Goal: Navigation & Orientation: Find specific page/section

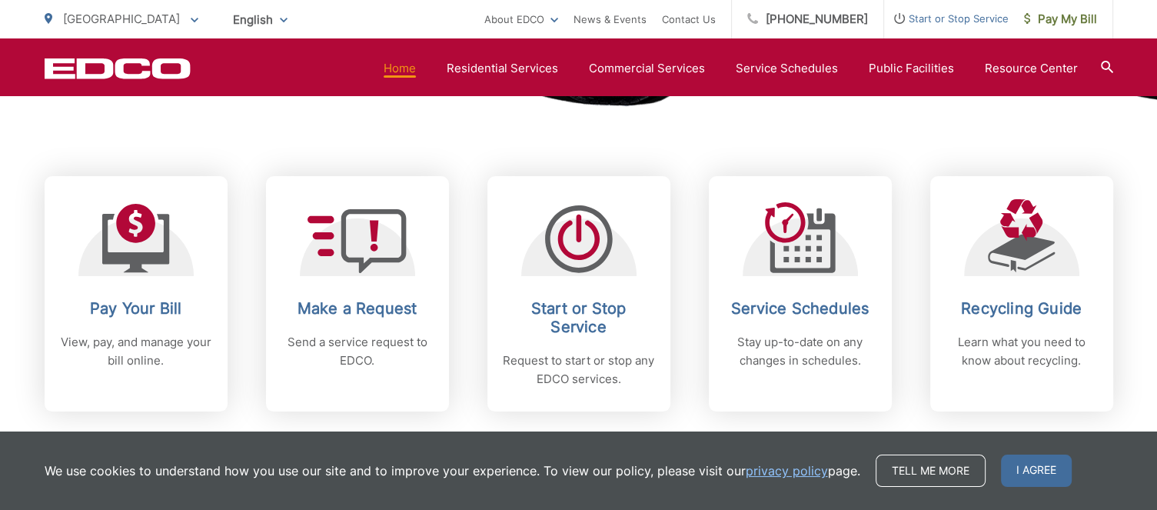
scroll to position [615, 0]
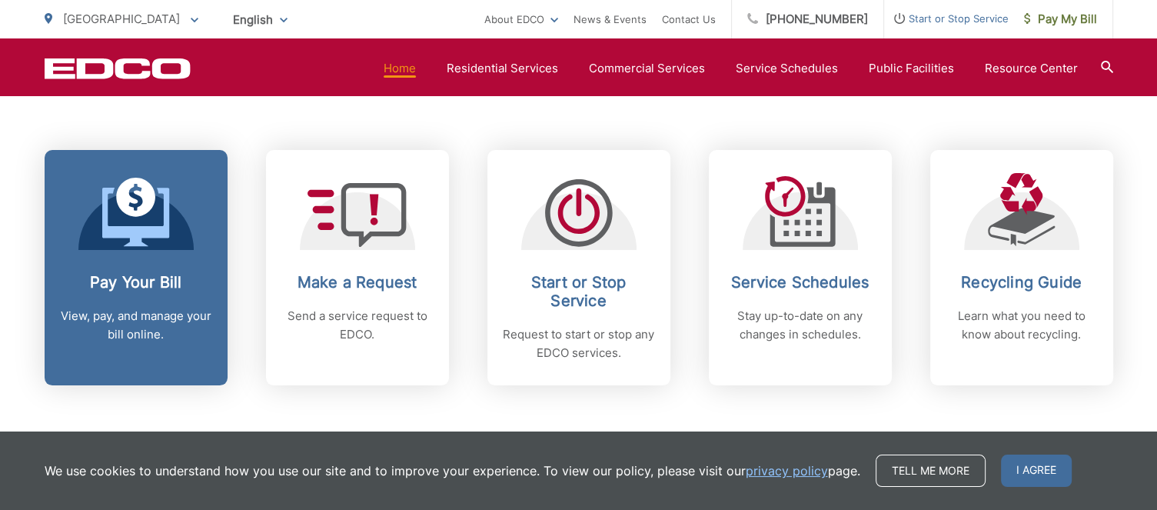
click at [165, 232] on icon at bounding box center [135, 217] width 67 height 58
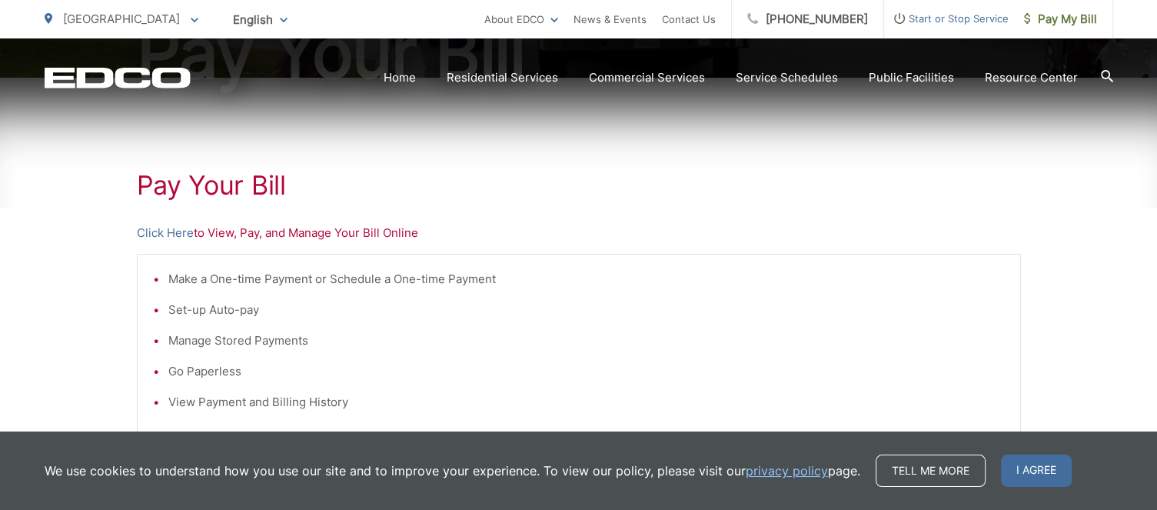
scroll to position [231, 0]
click at [149, 231] on link "Click Here" at bounding box center [165, 232] width 57 height 18
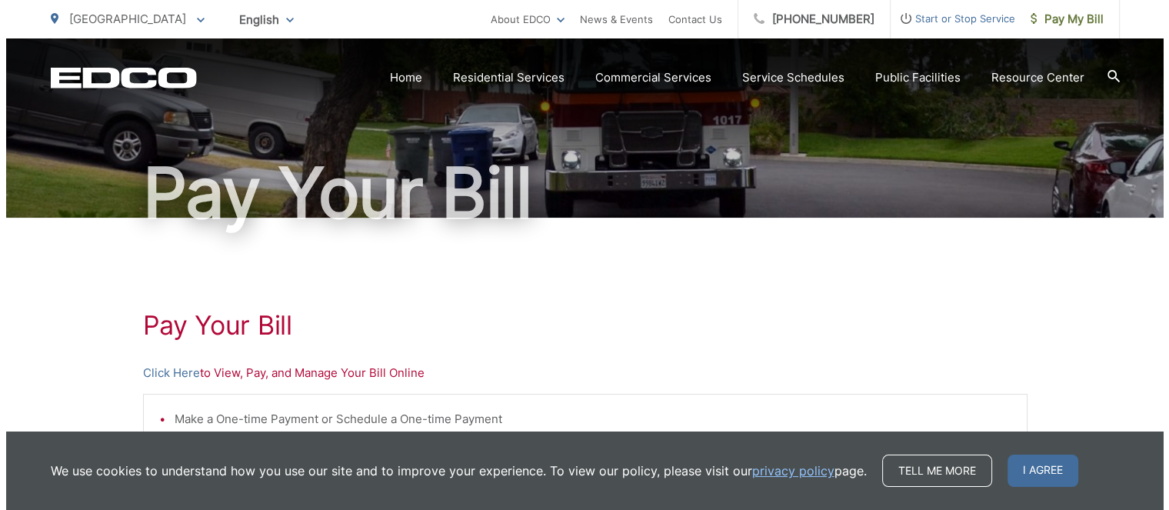
scroll to position [0, 0]
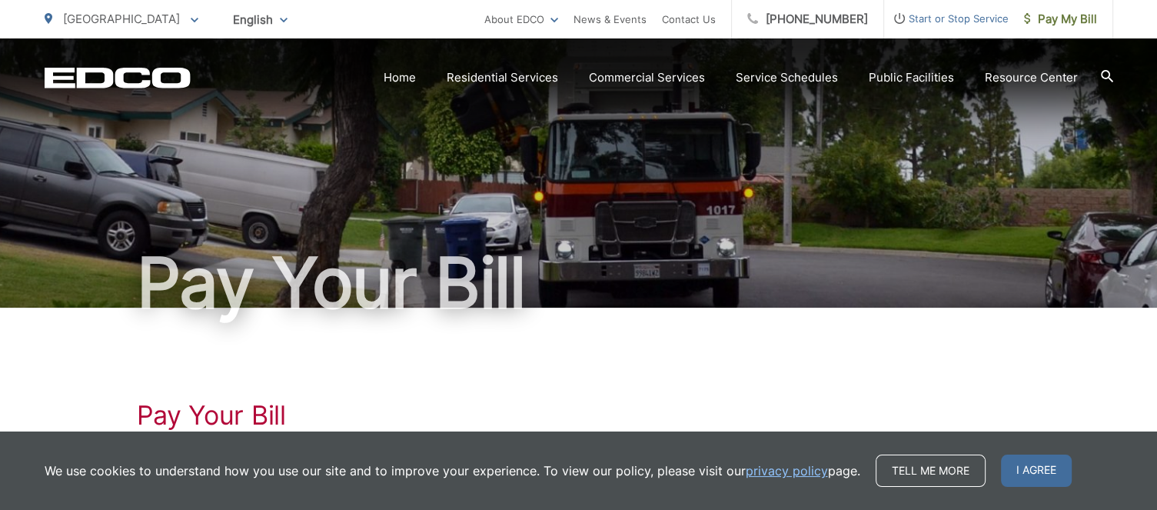
click at [80, 17] on span "[GEOGRAPHIC_DATA]" at bounding box center [121, 19] width 117 height 15
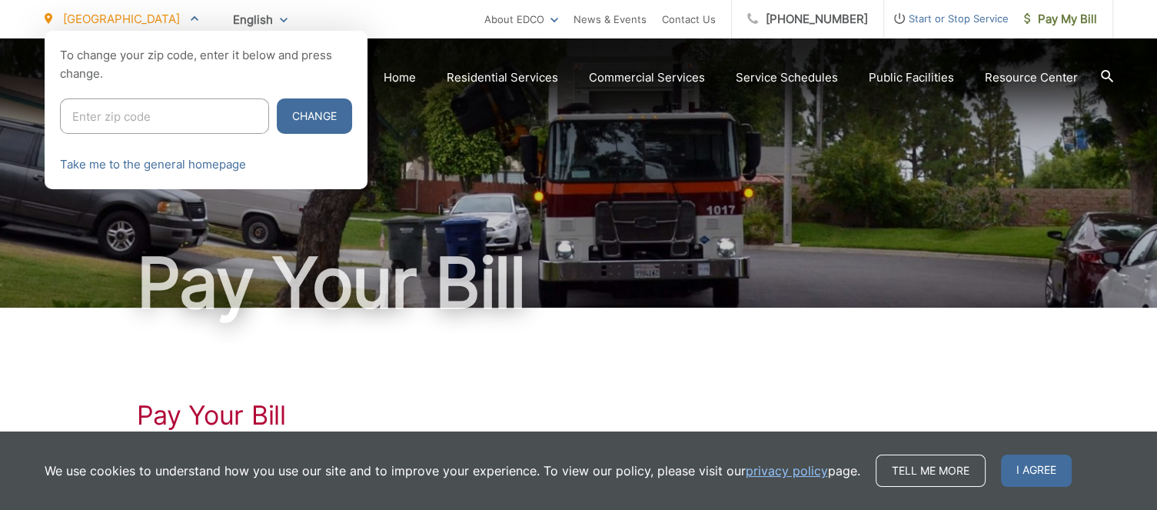
click at [108, 113] on input "Enter zip code" at bounding box center [164, 115] width 209 height 35
type input "92025"
click at [281, 111] on button "Change" at bounding box center [314, 115] width 75 height 35
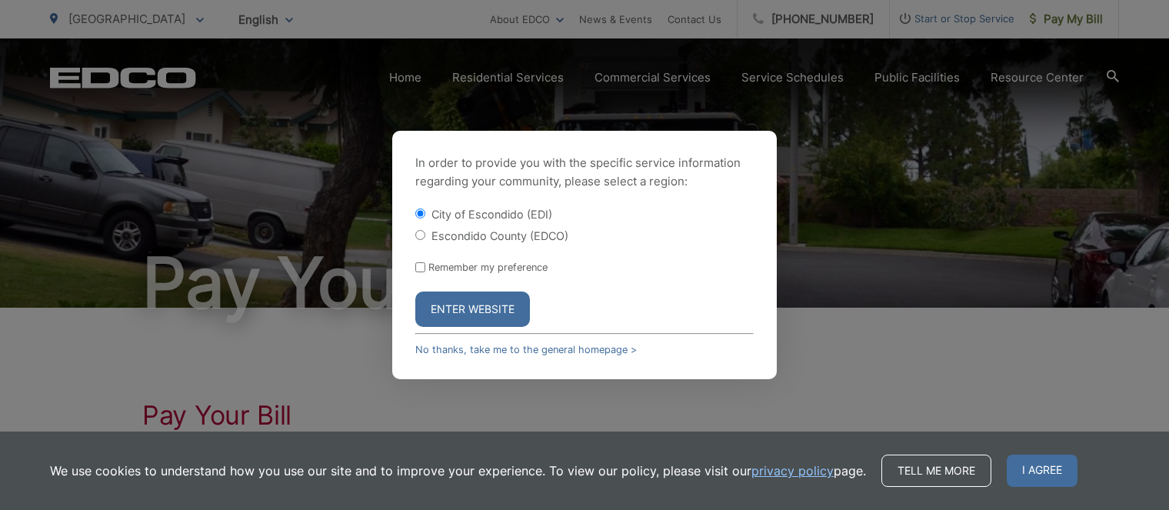
click at [479, 308] on button "Enter Website" at bounding box center [472, 308] width 115 height 35
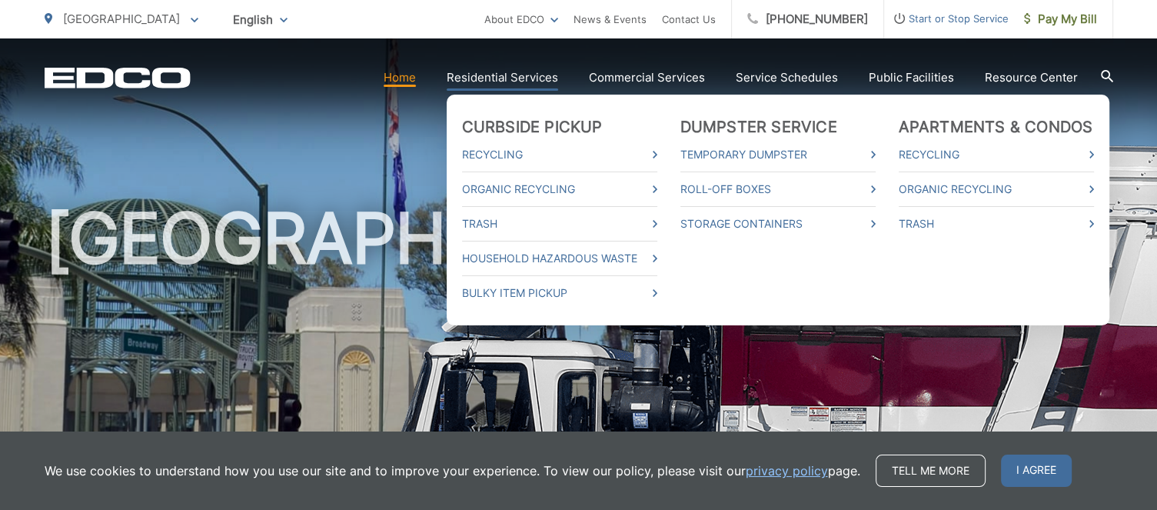
click at [524, 76] on link "Residential Services" at bounding box center [503, 77] width 112 height 18
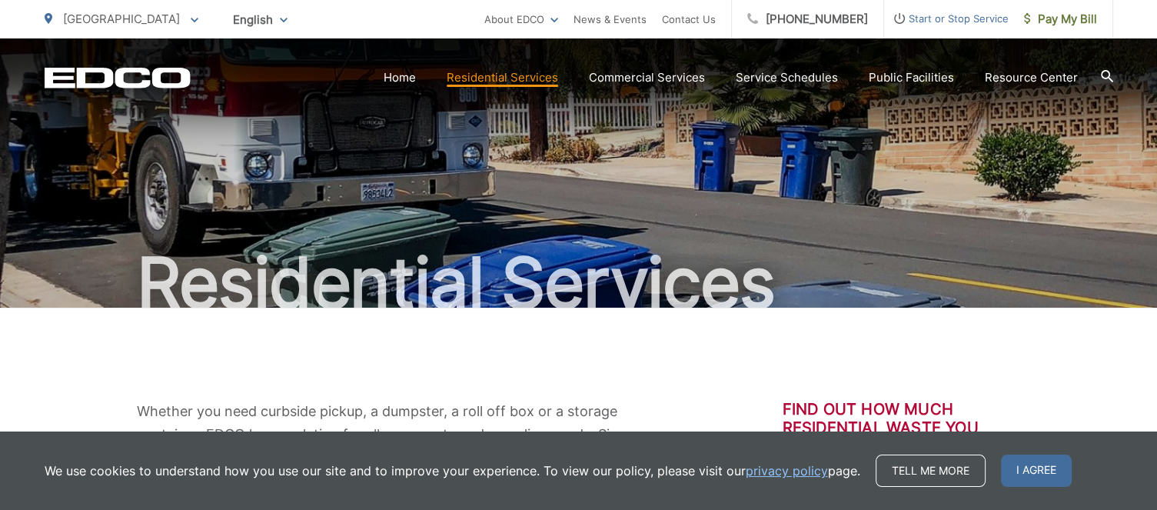
click at [112, 21] on span "[GEOGRAPHIC_DATA]" at bounding box center [121, 19] width 117 height 15
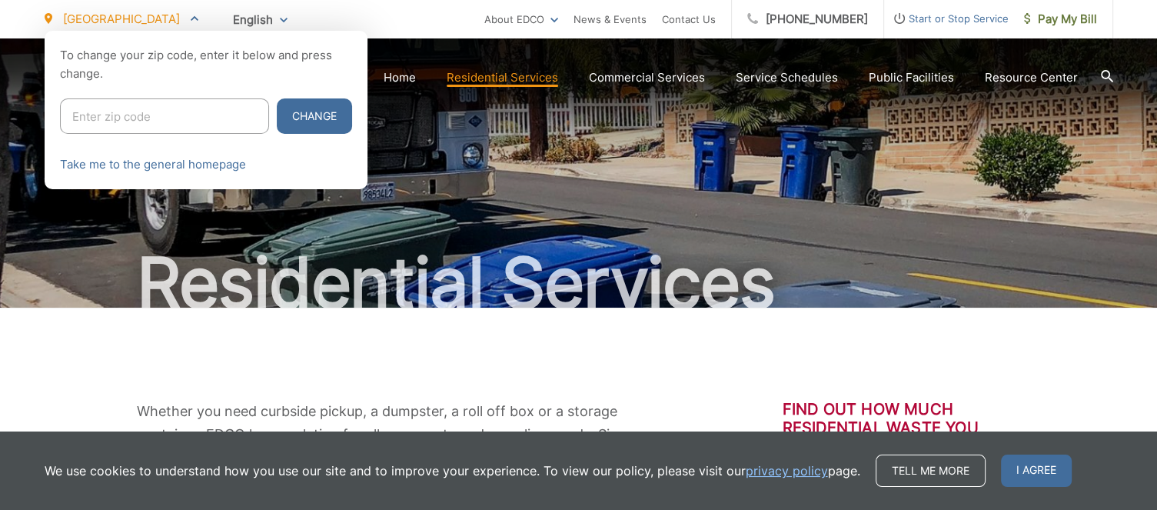
click at [120, 112] on input "Enter zip code" at bounding box center [164, 115] width 209 height 35
type input "92025"
click at [300, 110] on button "Change" at bounding box center [314, 115] width 75 height 35
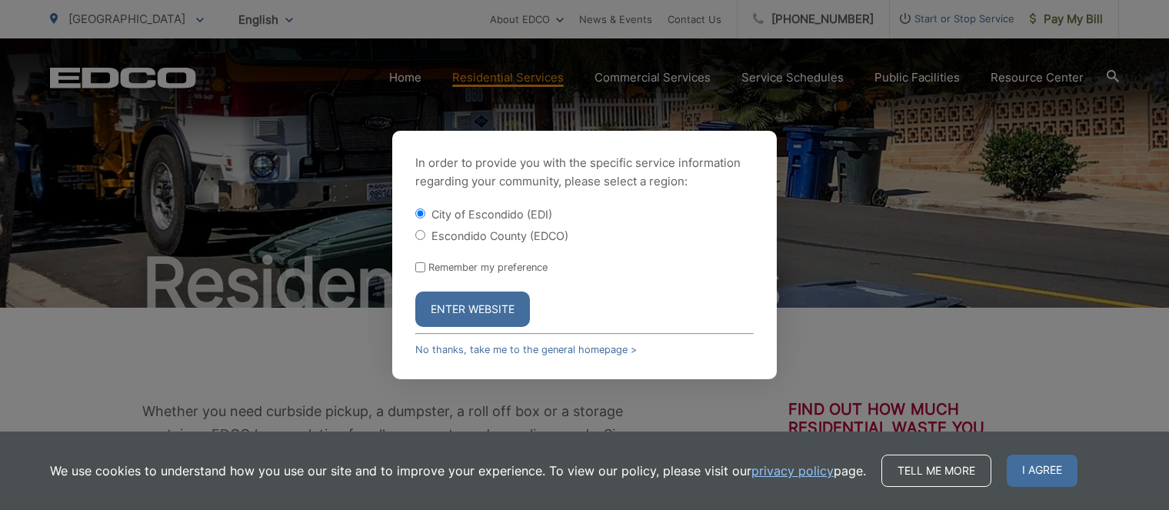
click at [488, 307] on button "Enter Website" at bounding box center [472, 308] width 115 height 35
